Goal: Information Seeking & Learning: Learn about a topic

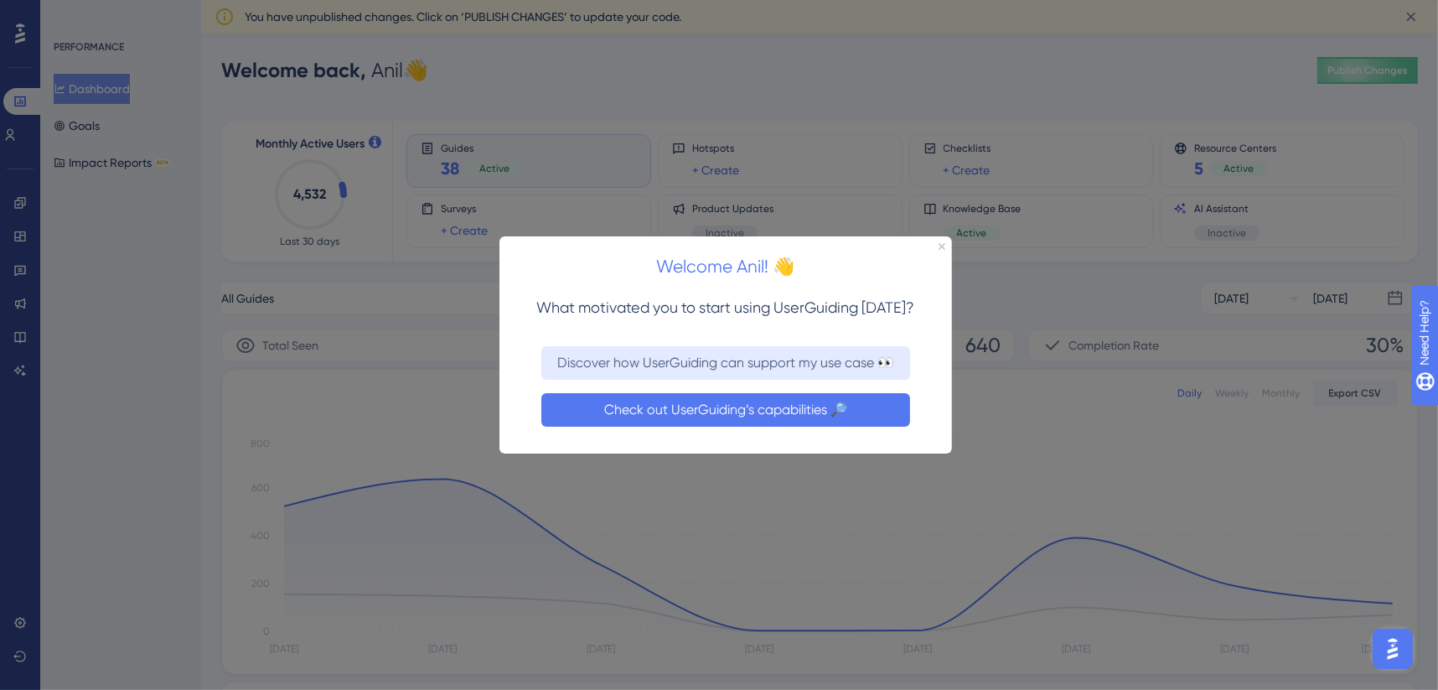
click at [674, 413] on button "Check out UserGuiding’s capabilities 🔎" at bounding box center [725, 409] width 369 height 34
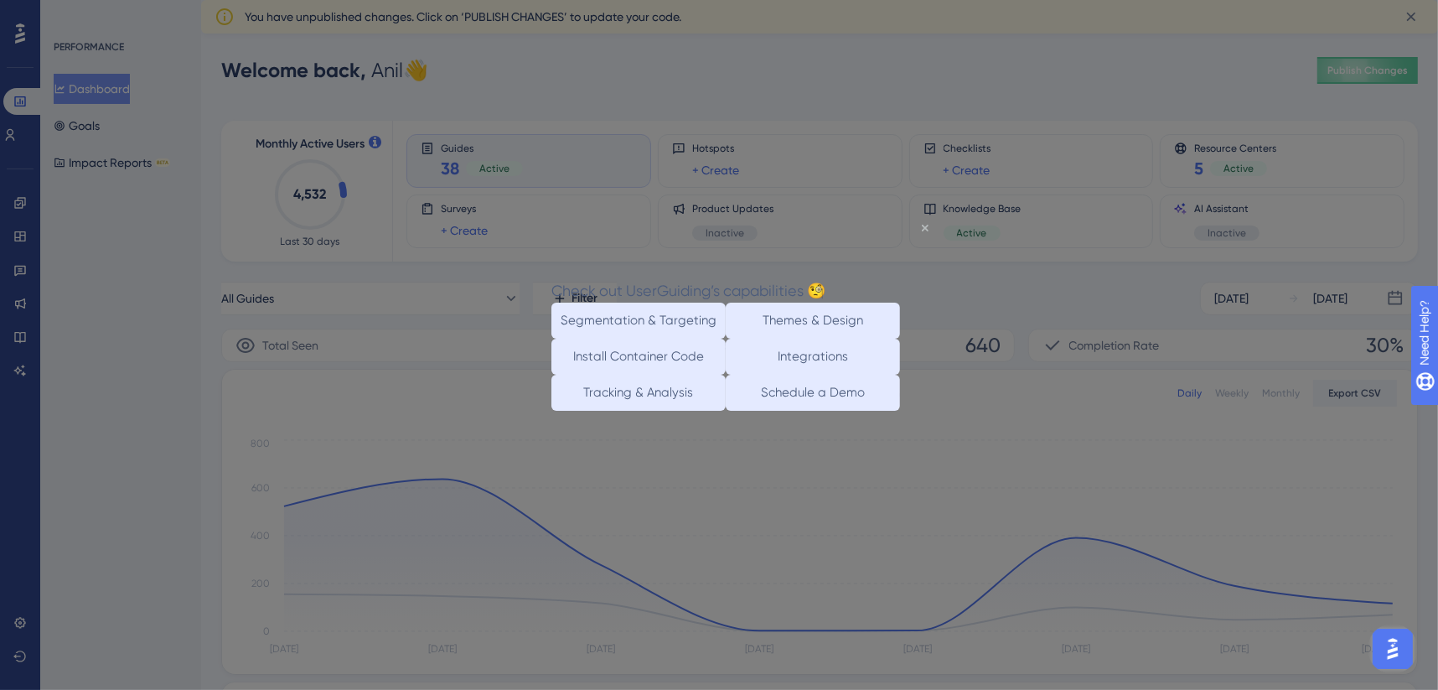
click at [925, 229] on icon "Close Preview" at bounding box center [924, 228] width 7 height 7
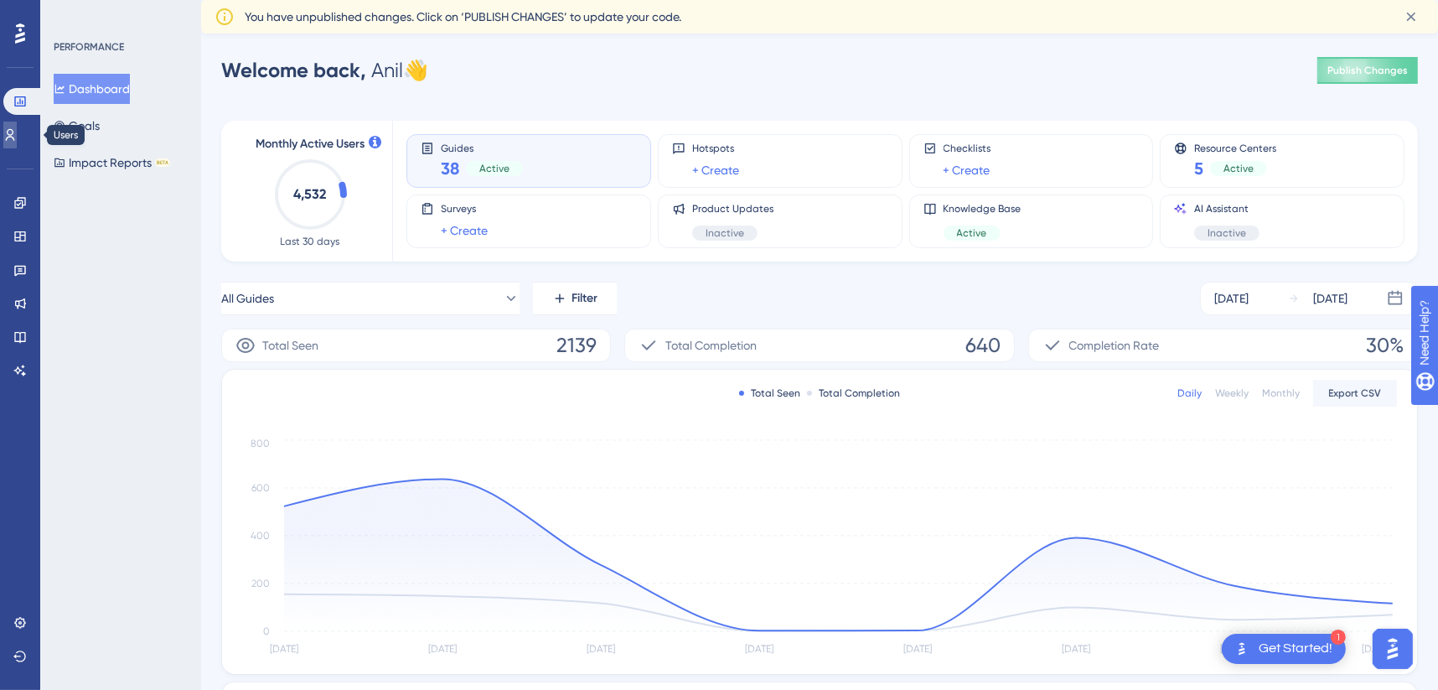
click at [17, 141] on icon at bounding box center [9, 134] width 13 height 13
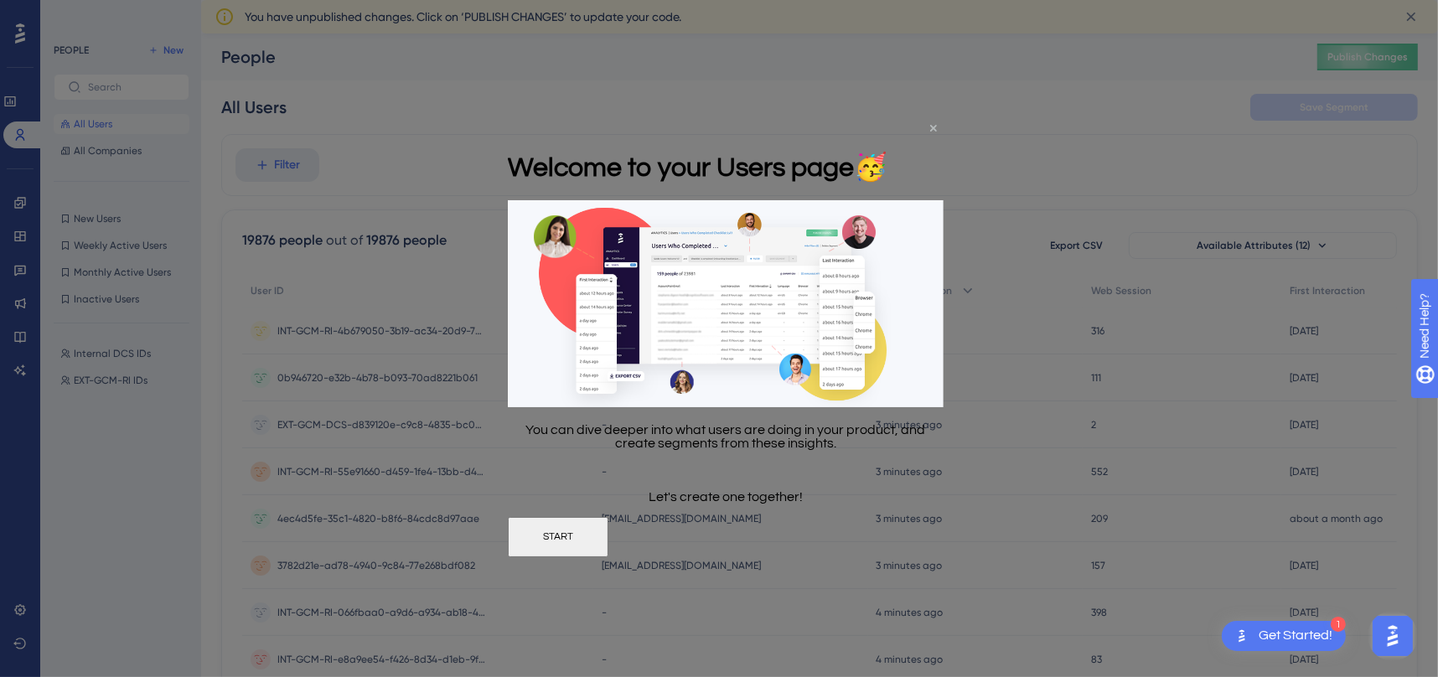
click at [934, 125] on icon "Close Preview" at bounding box center [933, 127] width 7 height 7
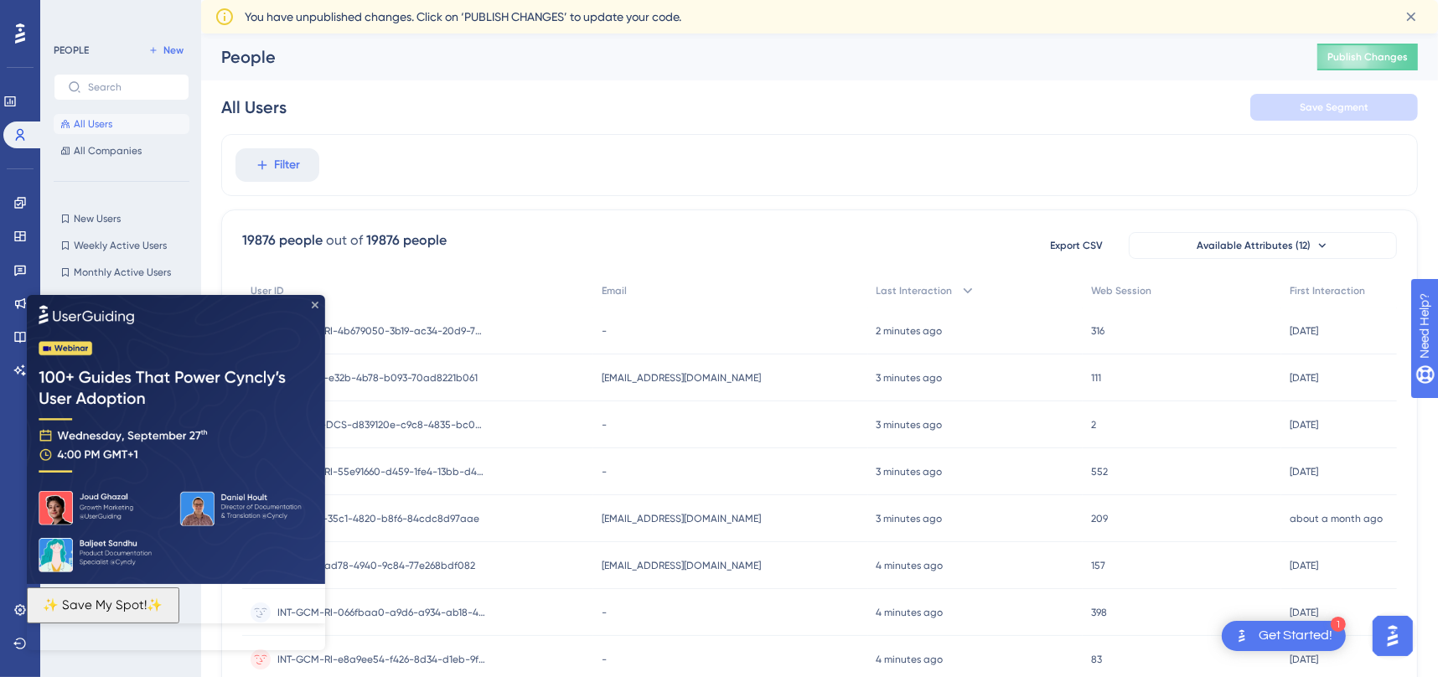
click at [314, 303] on icon "Close Preview" at bounding box center [315, 304] width 7 height 7
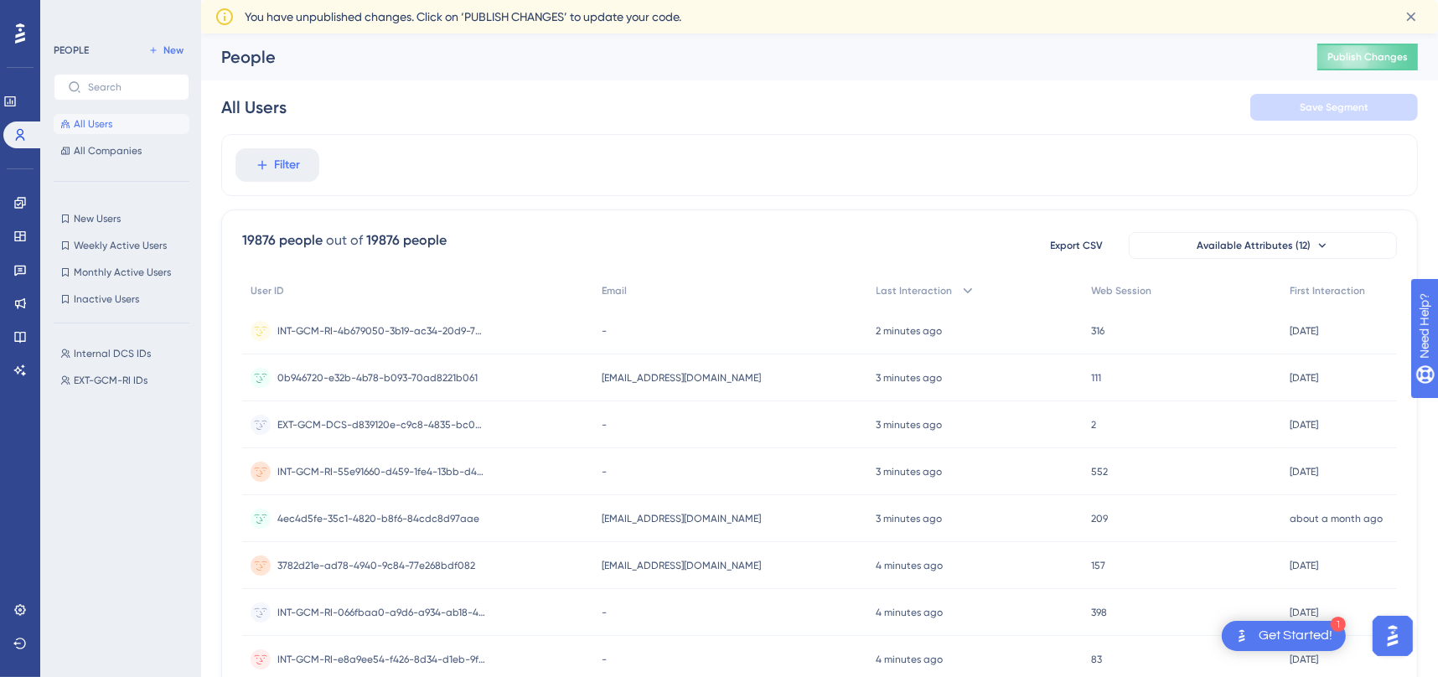
click at [15, 34] on icon at bounding box center [20, 34] width 10 height 22
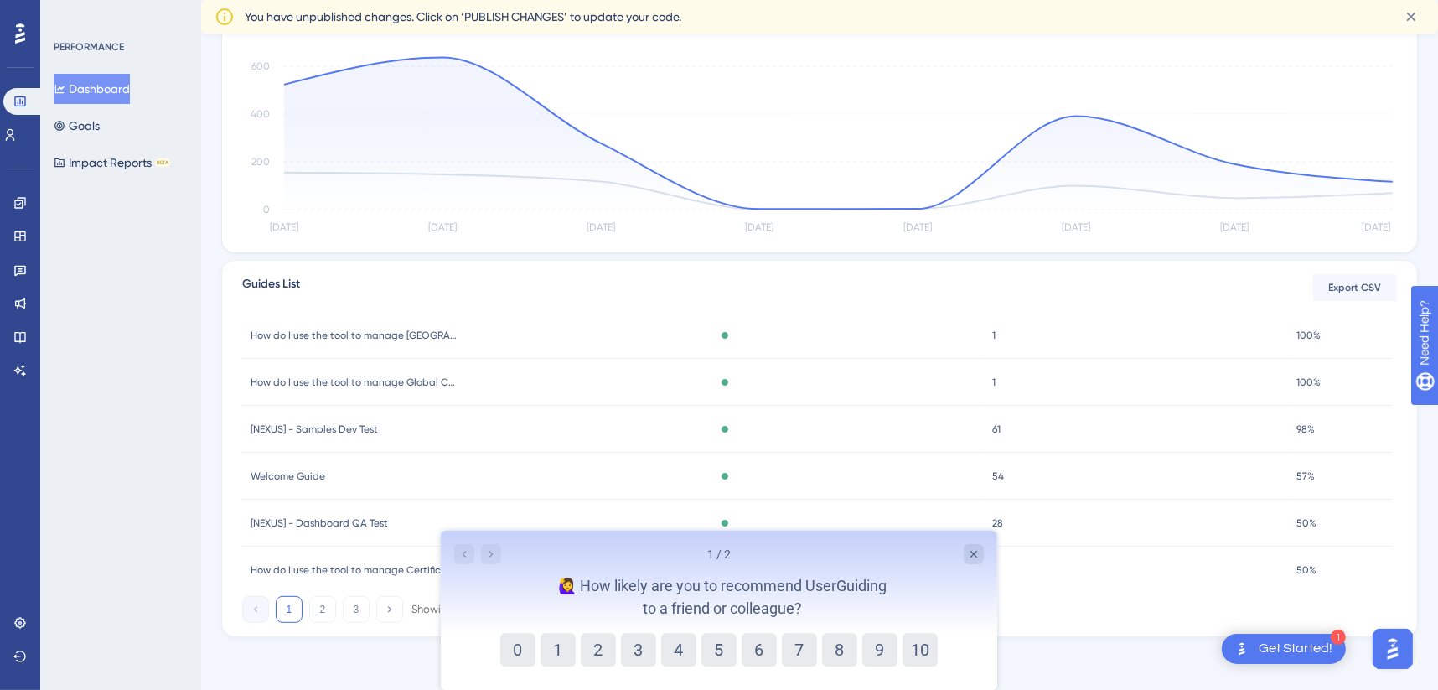
scroll to position [247, 0]
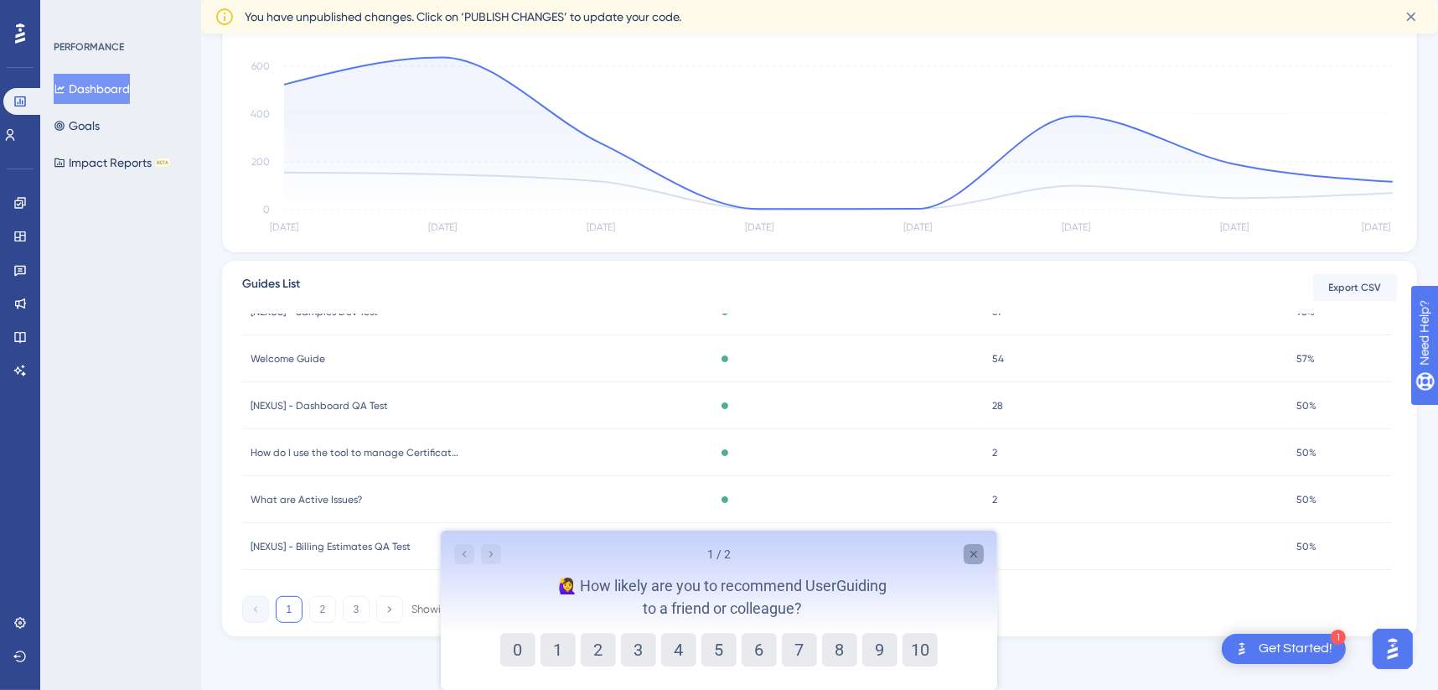
click at [972, 547] on icon "Close survey" at bounding box center [972, 553] width 13 height 13
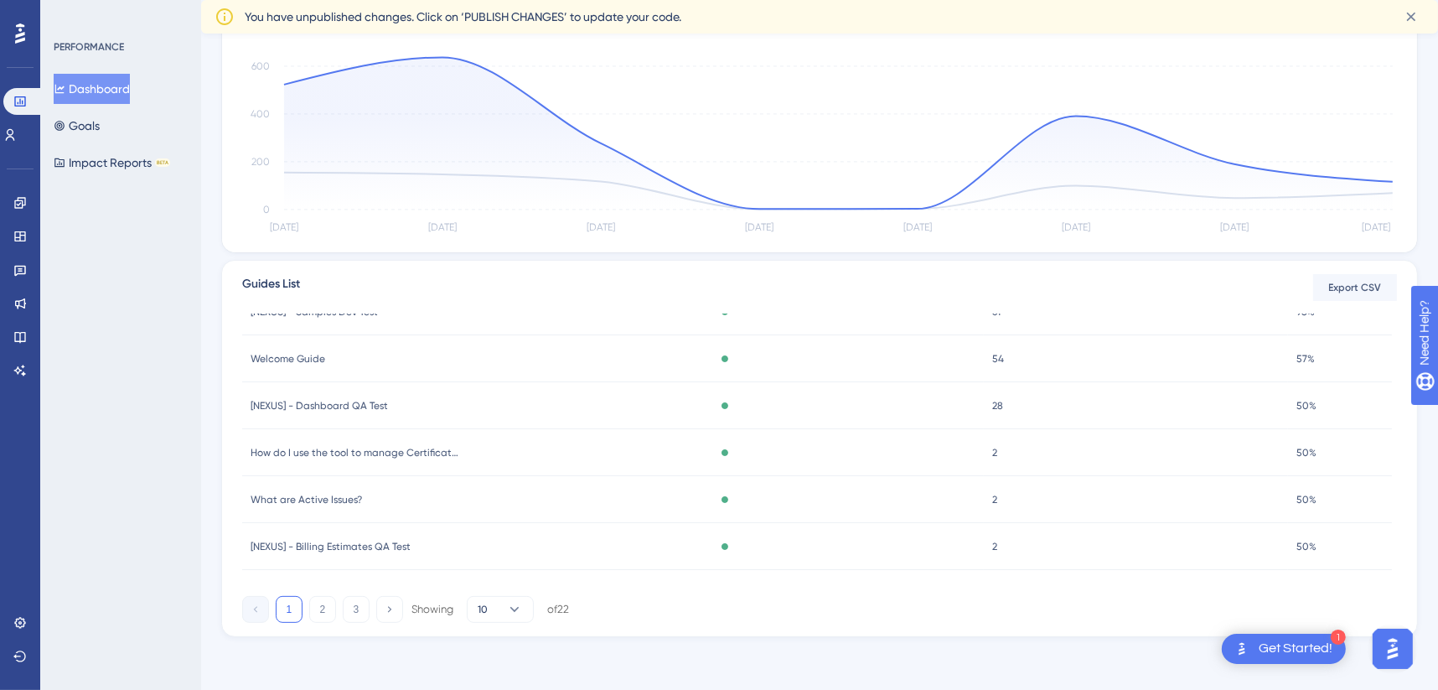
click at [1283, 645] on div "Get Started!" at bounding box center [1296, 649] width 74 height 18
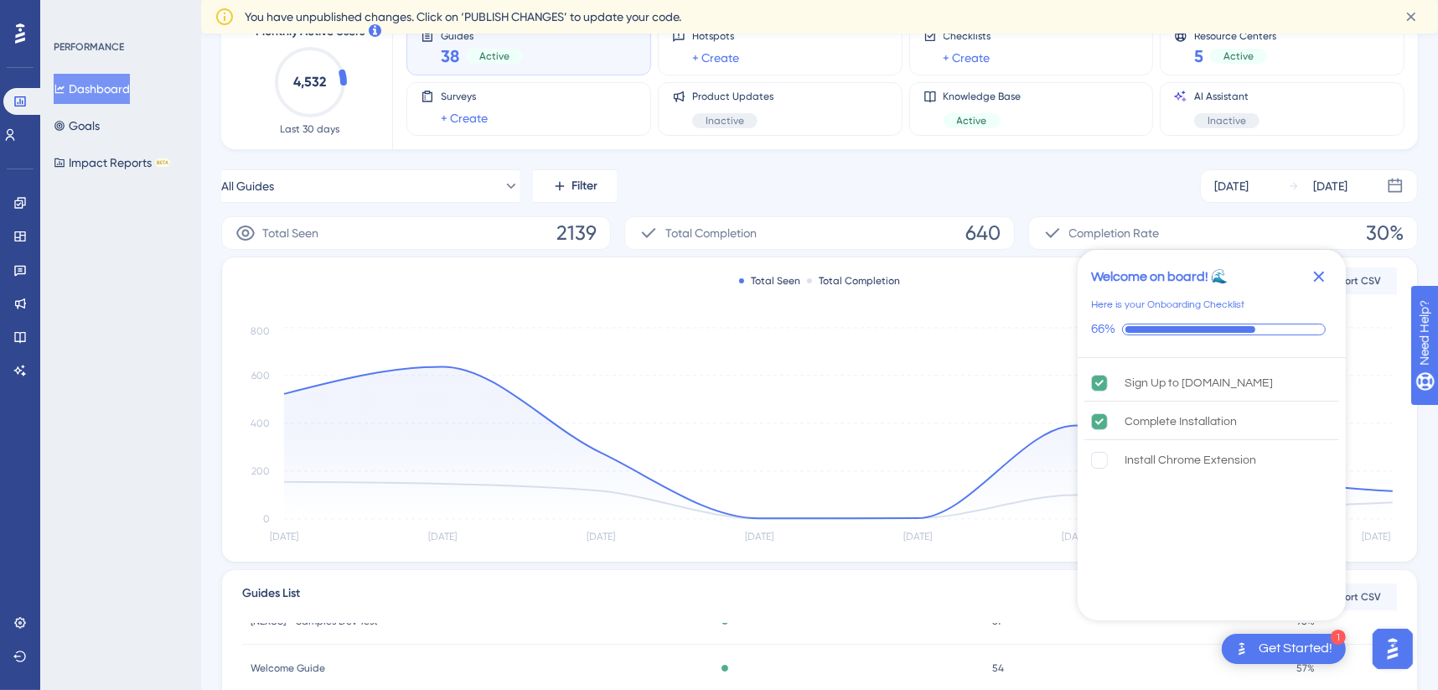
scroll to position [0, 0]
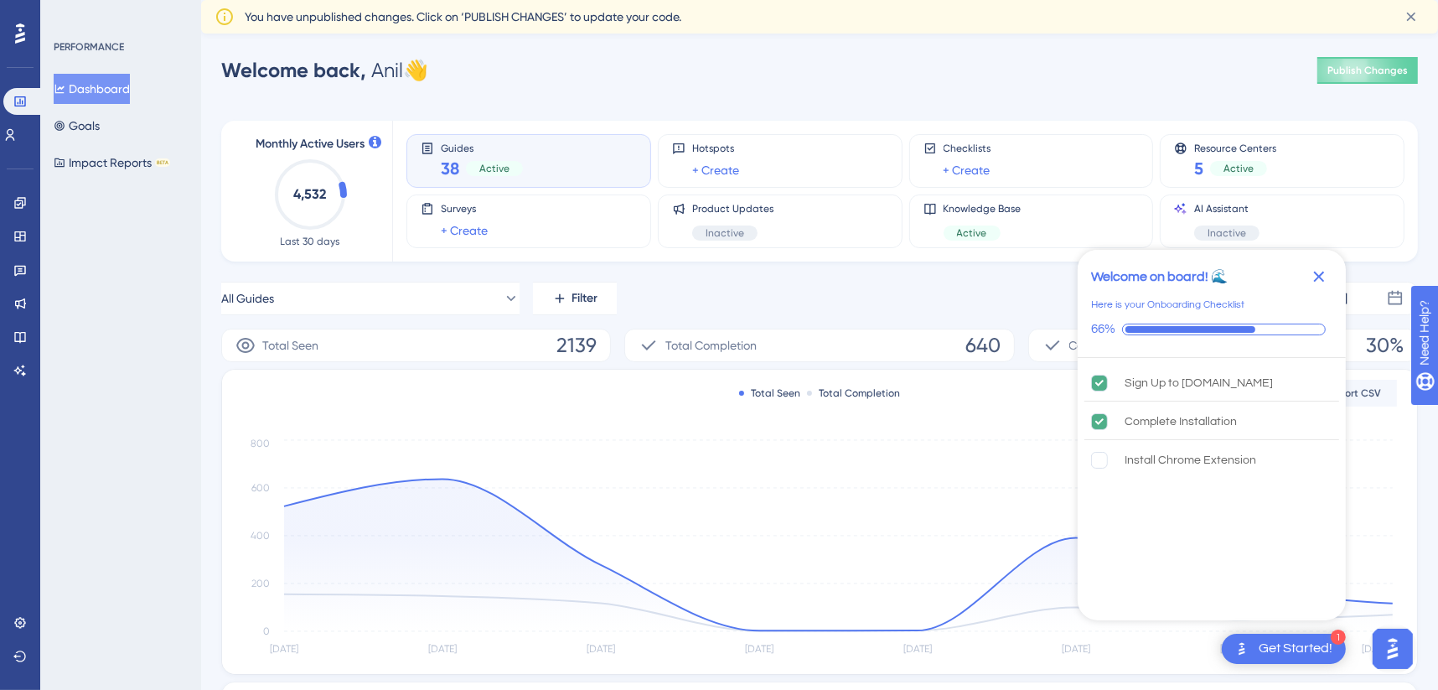
click at [1389, 651] on img "Open AI Assistant Launcher" at bounding box center [1392, 648] width 30 height 30
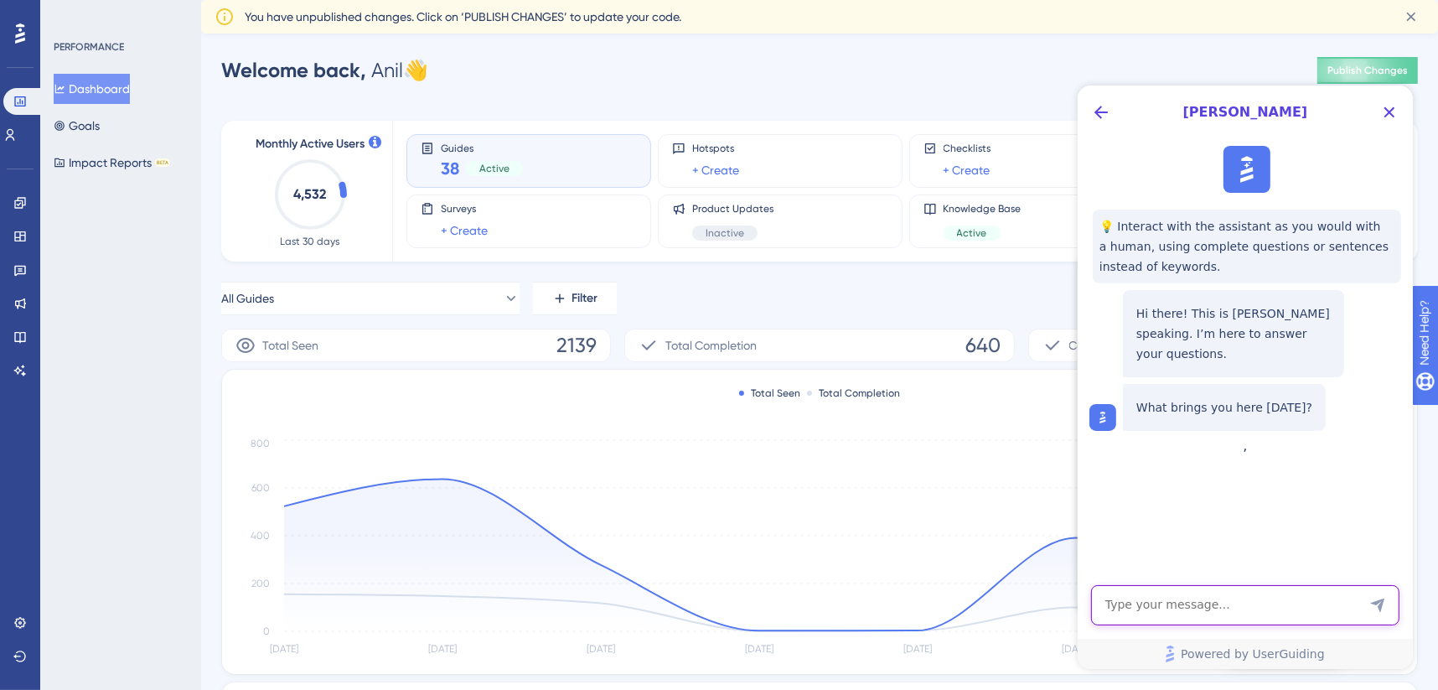
click at [1236, 607] on textarea "AI Assistant Text Input" at bounding box center [1245, 604] width 308 height 40
type textarea "what is this product?"
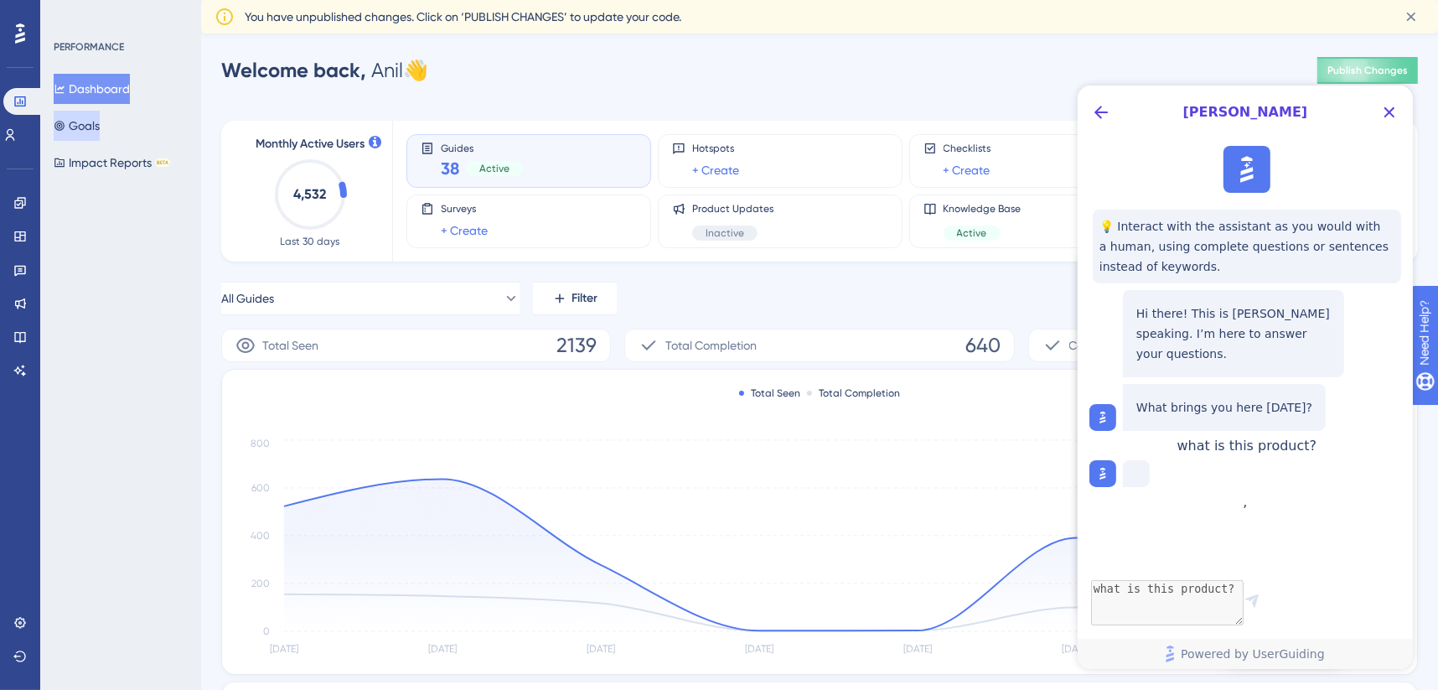
click at [93, 127] on button "Goals" at bounding box center [77, 126] width 46 height 30
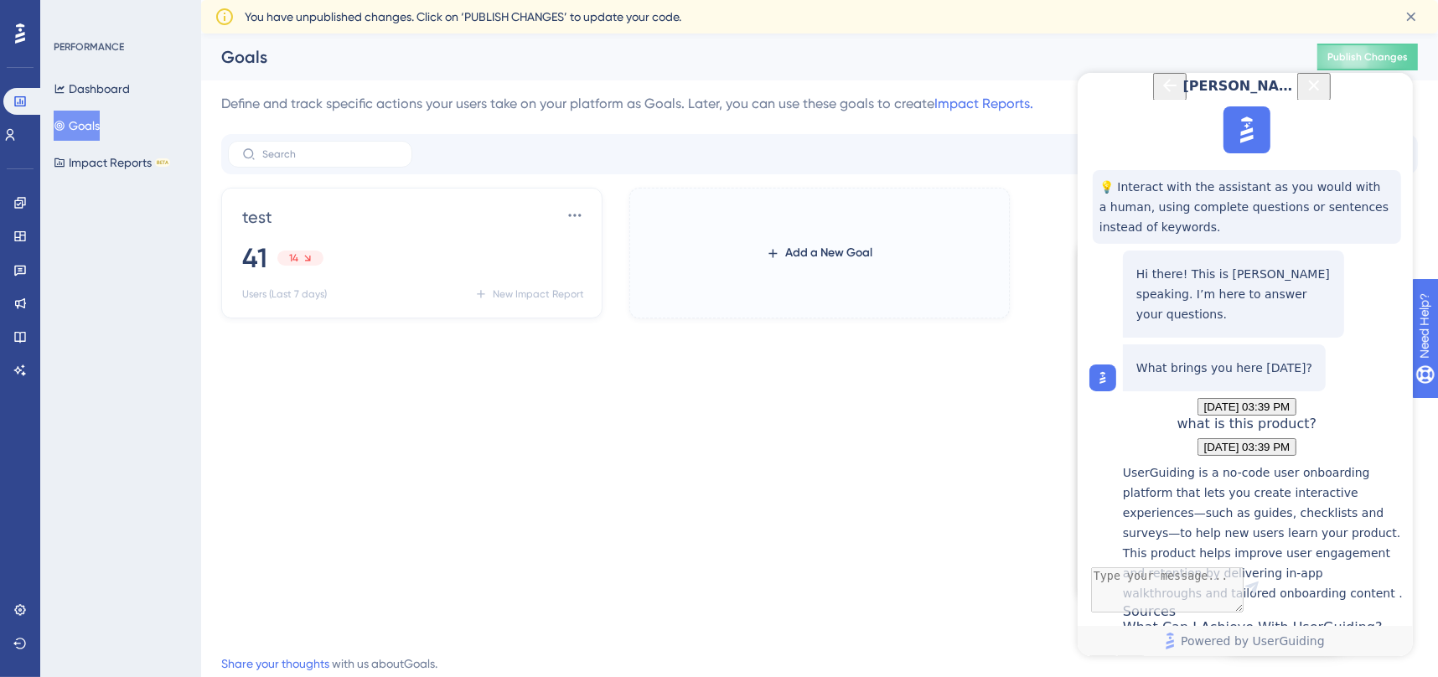
scroll to position [242, 0]
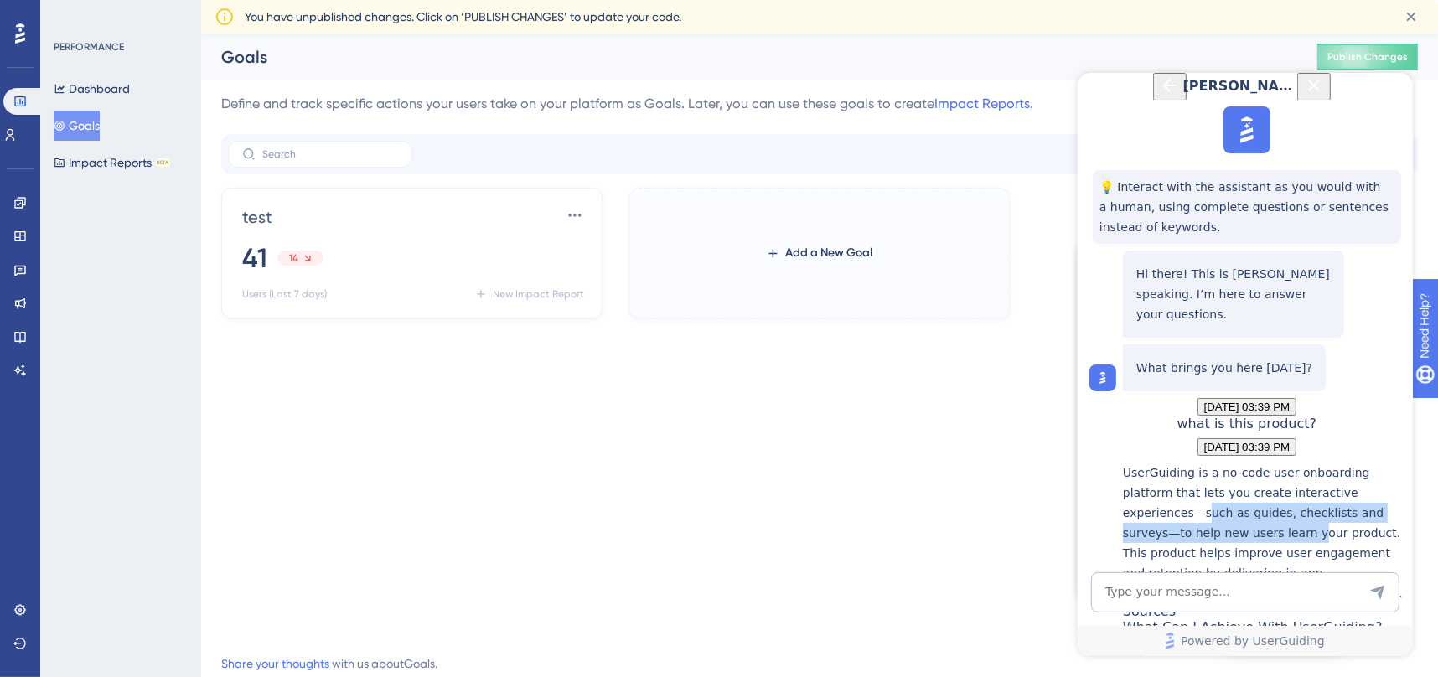
drag, startPoint x: 1220, startPoint y: 361, endPoint x: 1314, endPoint y: 385, distance: 96.8
click at [1314, 462] on p "UserGuiding is a no-code user onboarding platform that lets you create interact…" at bounding box center [1263, 532] width 282 height 141
drag, startPoint x: 1314, startPoint y: 385, endPoint x: 1345, endPoint y: 394, distance: 33.2
click at [1345, 462] on p "UserGuiding is a no-code user onboarding platform that lets you create interact…" at bounding box center [1263, 532] width 282 height 141
drag, startPoint x: 1391, startPoint y: 95, endPoint x: 2462, endPoint y: 158, distance: 1072.3
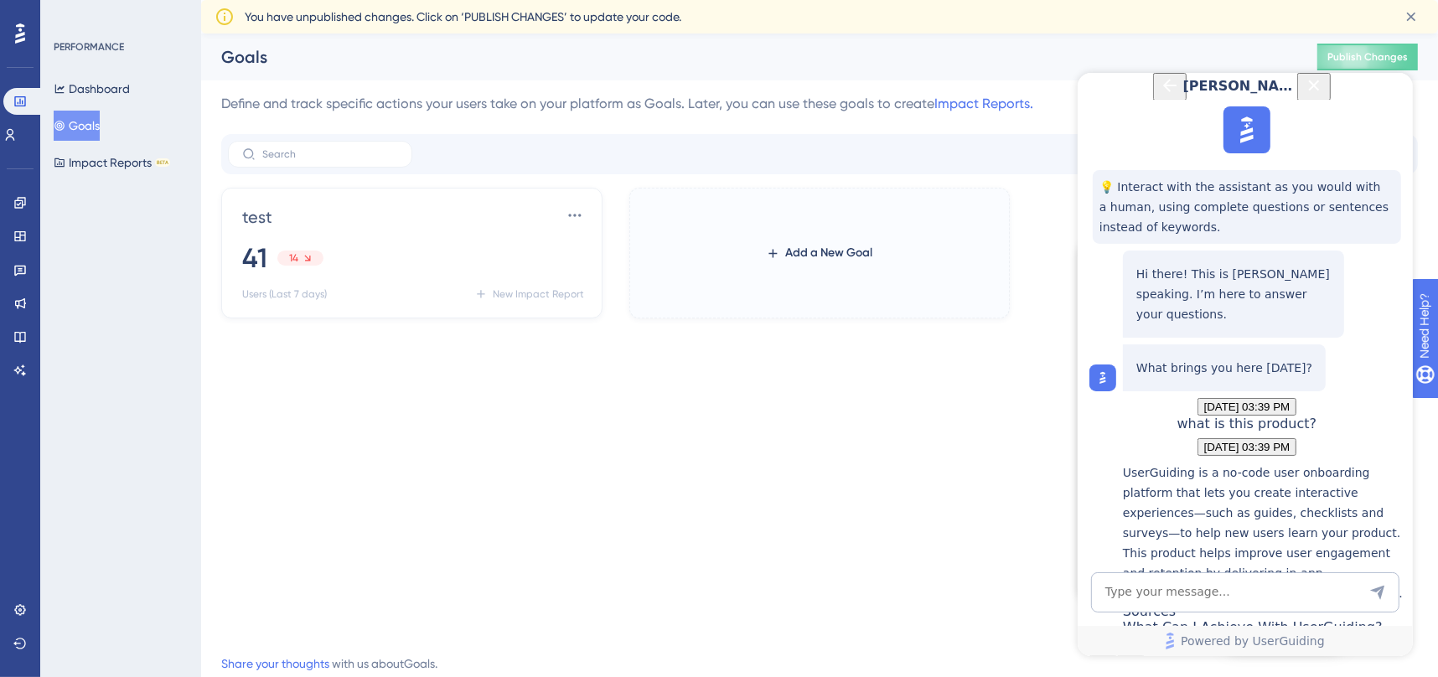
click at [1319, 90] on icon "Close Button" at bounding box center [1313, 84] width 11 height 11
